Goal: Check status: Check status

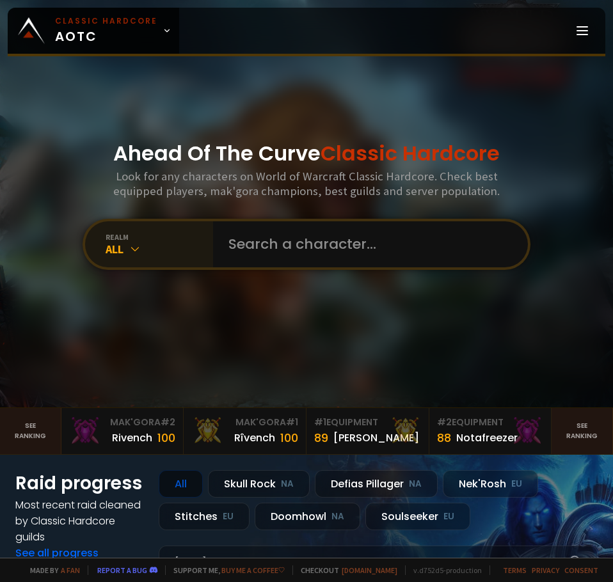
click at [129, 249] on icon at bounding box center [135, 248] width 13 height 13
click at [127, 234] on div "realm" at bounding box center [159, 237] width 107 height 10
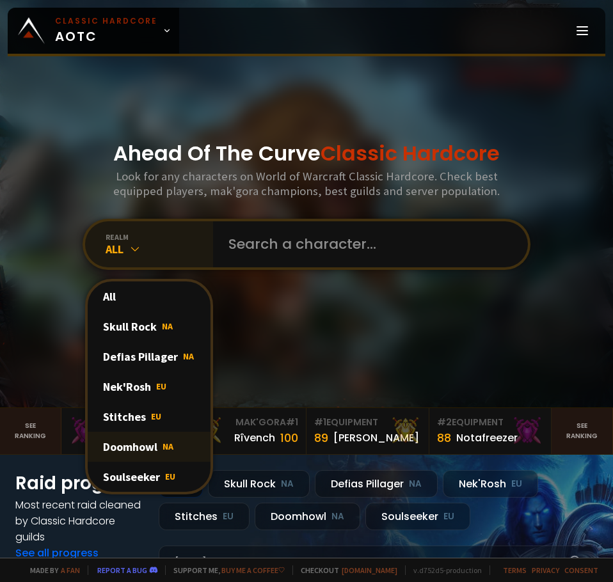
click at [113, 439] on div "Doomhowl NA" at bounding box center [149, 447] width 123 height 30
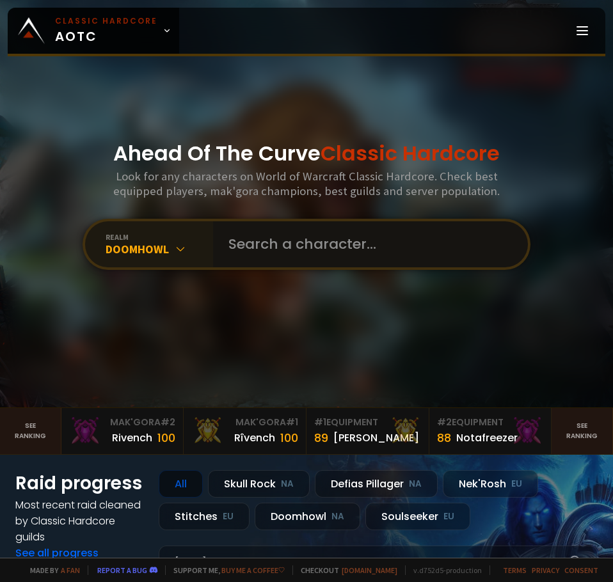
click at [323, 232] on input "text" at bounding box center [367, 244] width 292 height 46
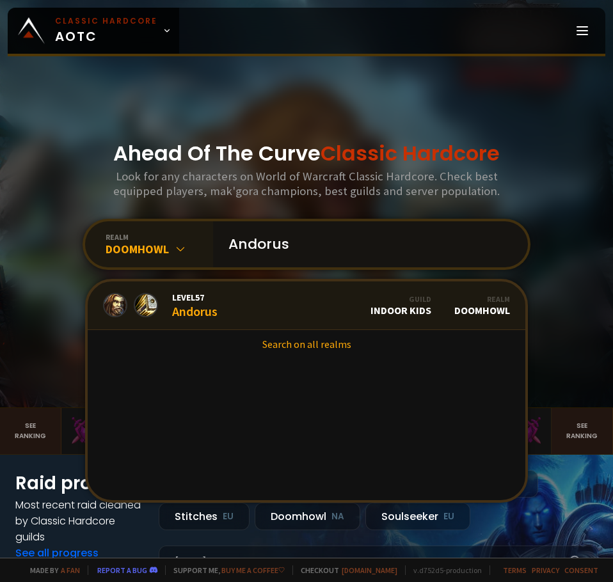
type input "Andorus"
click at [264, 301] on link "Level 57 Andorus Guild Indoor Kids Realm Doomhowl" at bounding box center [307, 305] width 438 height 49
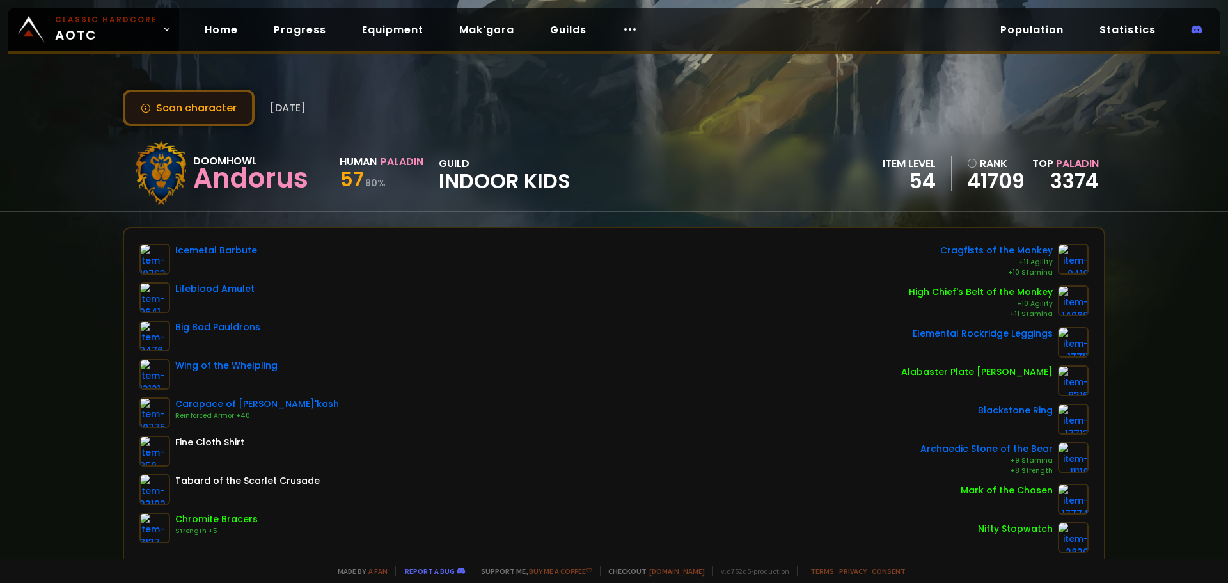
click at [212, 108] on button "Scan character" at bounding box center [189, 108] width 132 height 36
